Goal: Task Accomplishment & Management: Use online tool/utility

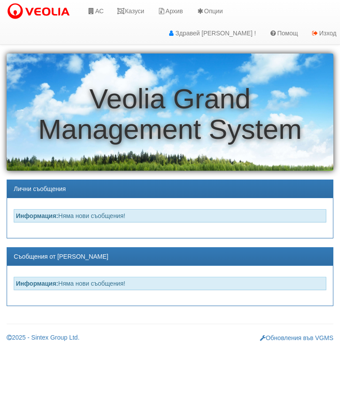
click at [99, 14] on link "АС" at bounding box center [96, 11] width 30 height 22
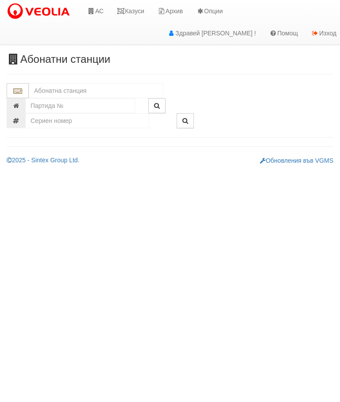
click at [99, 91] on input "text" at bounding box center [96, 90] width 135 height 15
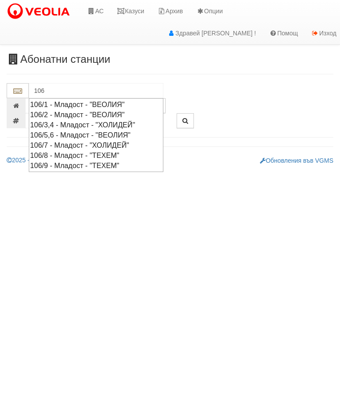
click at [124, 163] on div "106/9 - Младост - "ТЕХЕМ"" at bounding box center [96, 166] width 132 height 10
type input "106/9 - Младост - "ТЕХЕМ""
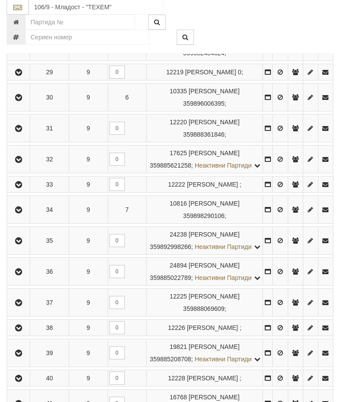
scroll to position [1057, 0]
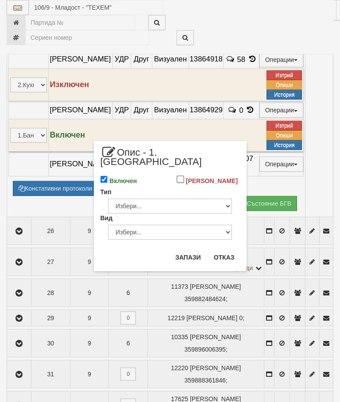
click at [108, 176] on input "Включен" at bounding box center [105, 180] width 8 height 8
checkbox input "false"
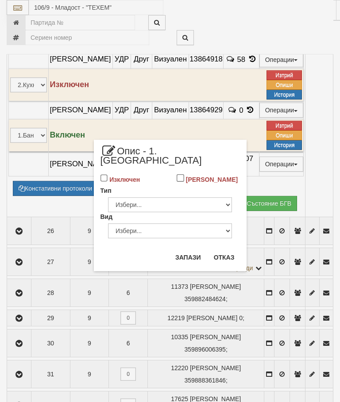
click at [191, 251] on button "Запази" at bounding box center [188, 258] width 36 height 14
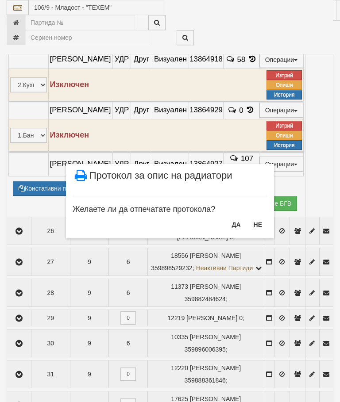
click at [230, 228] on button "ДА" at bounding box center [235, 225] width 19 height 14
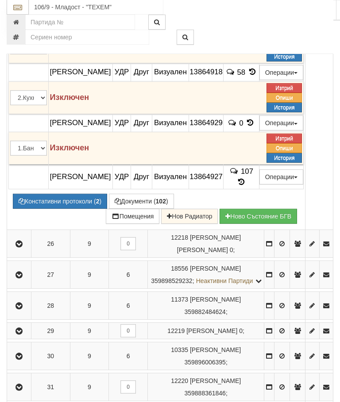
scroll to position [1111, 0]
